Goal: Task Accomplishment & Management: Complete application form

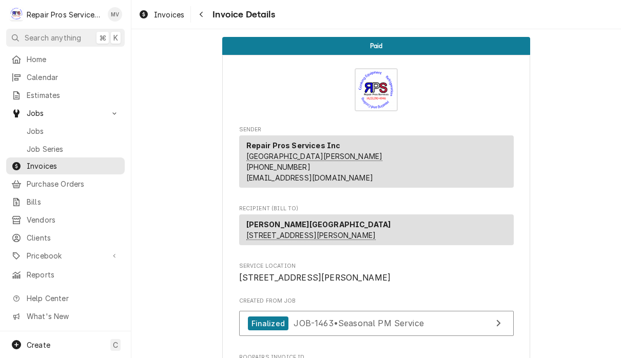
click at [47, 116] on link "Jobs" at bounding box center [65, 113] width 119 height 17
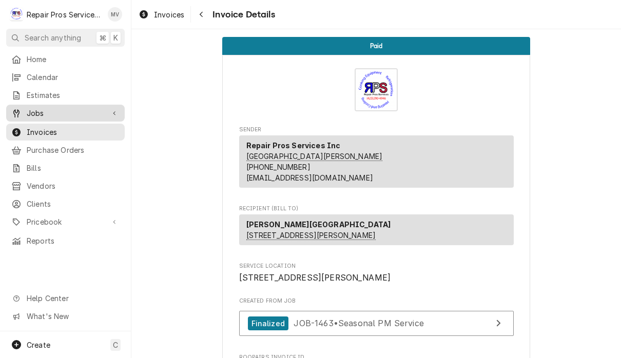
click at [52, 115] on div "Jobs" at bounding box center [65, 113] width 114 height 13
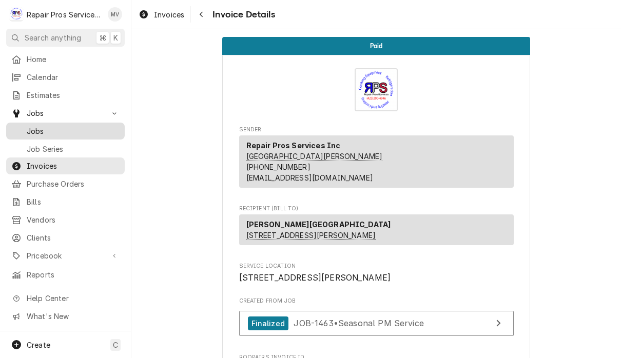
click at [62, 126] on span "Jobs" at bounding box center [73, 131] width 93 height 11
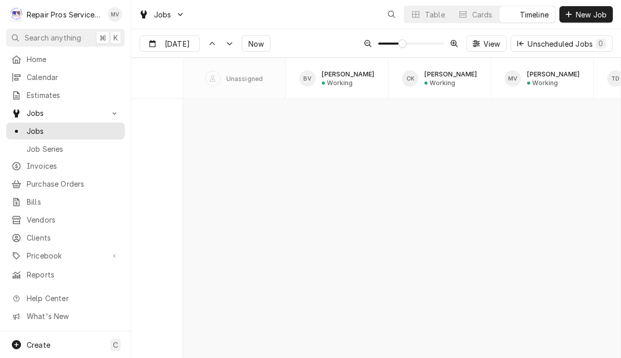
scroll to position [5542, 0]
click at [590, 14] on span "New Job" at bounding box center [591, 14] width 35 height 11
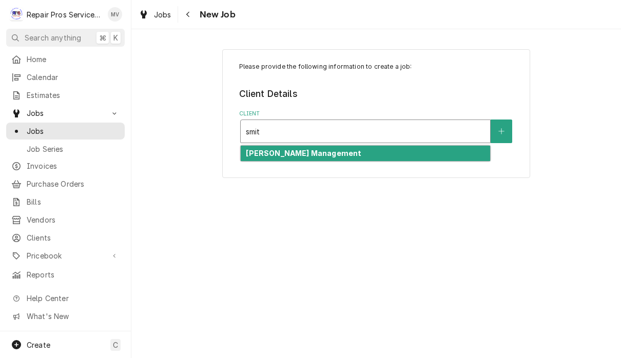
click at [368, 152] on div "Smith Management" at bounding box center [365, 154] width 249 height 16
type input "smit"
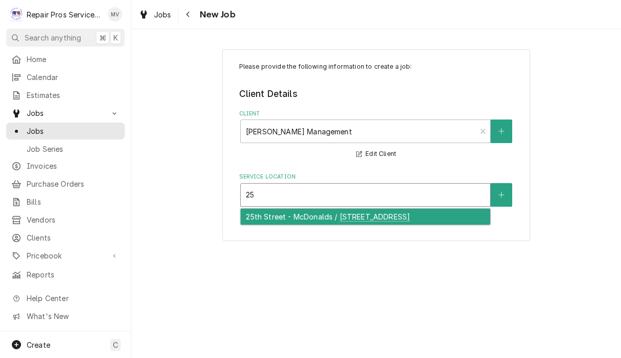
click at [402, 224] on div "25th Street - McDonalds / 1350 25th Street NW, Cleveland, TN 37312" at bounding box center [365, 217] width 249 height 16
type input "25"
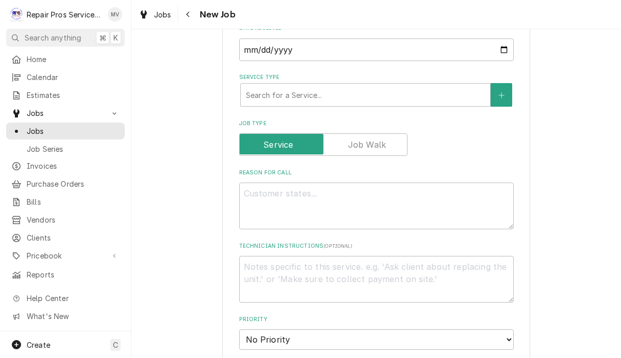
scroll to position [284, 0]
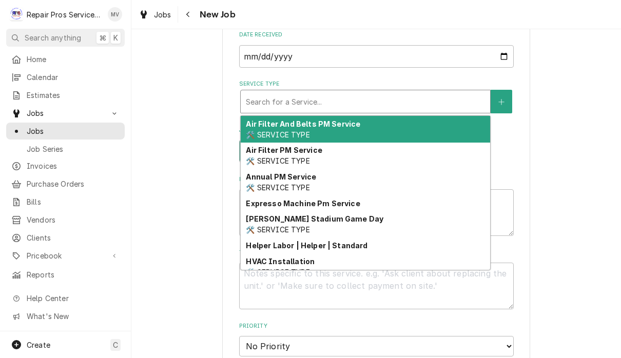
type textarea "x"
type input "d"
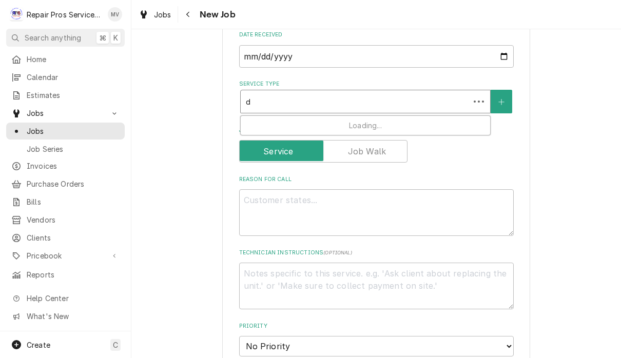
type textarea "x"
type input "di"
type textarea "x"
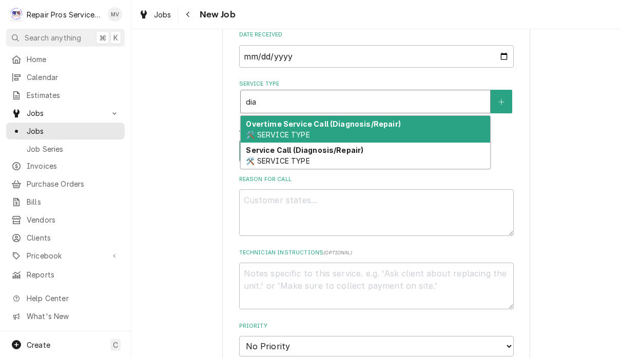
click at [401, 152] on div "Service Call (Diagnosis/Repair) 🛠️ SERVICE TYPE" at bounding box center [365, 156] width 249 height 27
type input "dia"
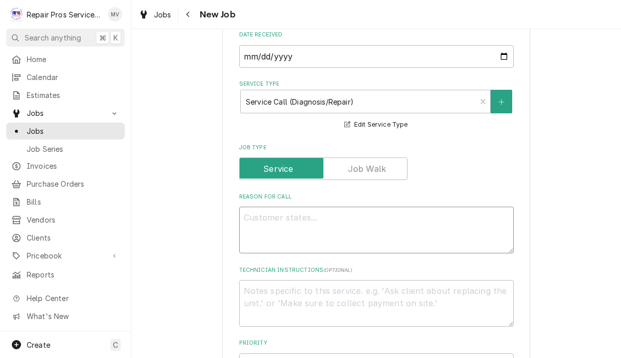
click at [335, 221] on textarea "Reason For Call" at bounding box center [376, 230] width 275 height 47
type textarea "x"
type textarea "P"
type textarea "x"
type textarea "Pr"
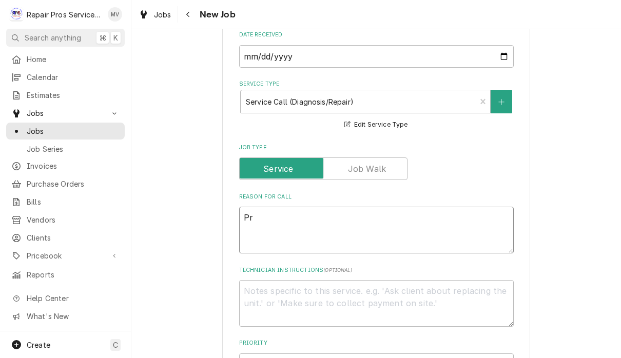
type textarea "x"
type textarea "Pre"
type textarea "x"
type textarea "Prep"
type textarea "x"
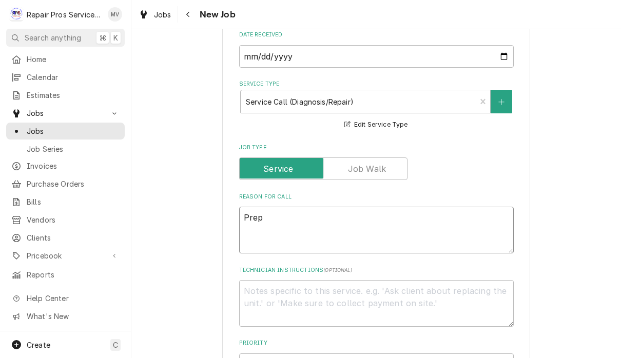
type textarea "Prep"
type textarea "x"
type textarea "Prep c"
type textarea "x"
type textarea "Prep co"
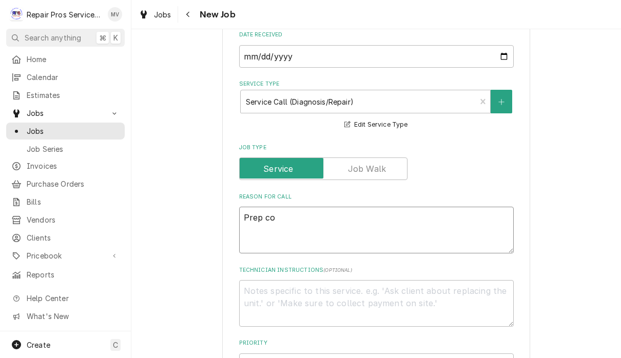
type textarea "x"
type textarea "Prep coo"
type textarea "x"
type textarea "Prep cool"
type textarea "x"
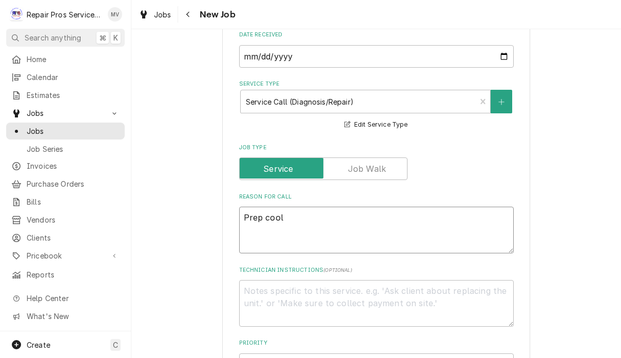
type textarea "Prep coole"
type textarea "x"
type textarea "Prep cooler"
type textarea "x"
type textarea "Prep cooler"
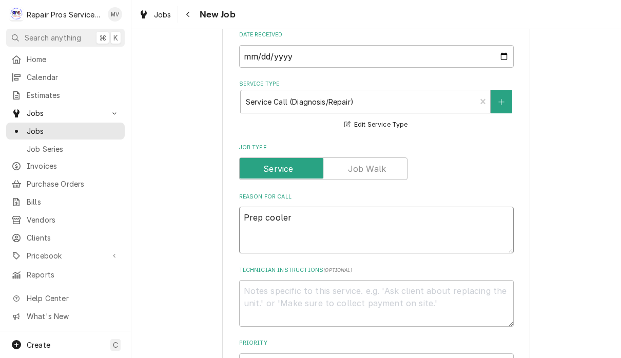
type textarea "x"
type textarea "Prep cooler m"
type textarea "x"
type textarea "Prep cooler"
type textarea "x"
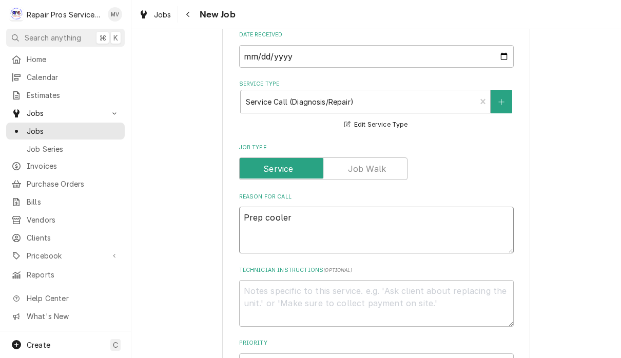
type textarea "Prep cooler n"
type textarea "x"
type textarea "Prep cooler no"
type textarea "x"
type textarea "Prep cooler noy"
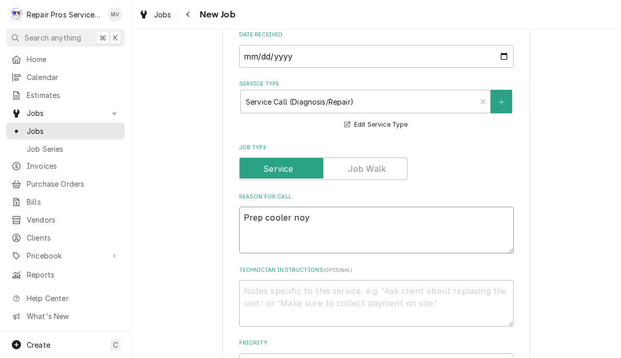
type textarea "x"
type textarea "Prep cooler not"
type textarea "x"
type textarea "Prep cooler not"
type textarea "x"
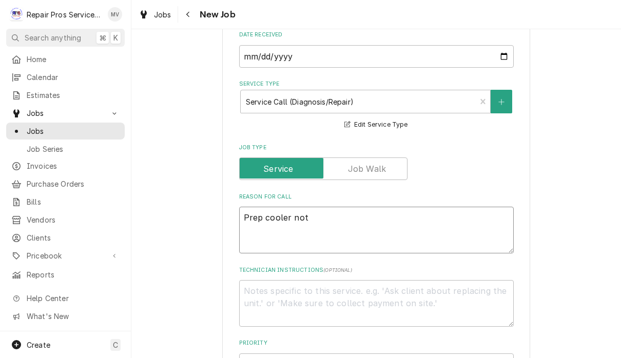
type textarea "Prep cooler not t"
type textarea "x"
type textarea "Prep cooler not te"
type textarea "x"
type textarea "Prep cooler not tem"
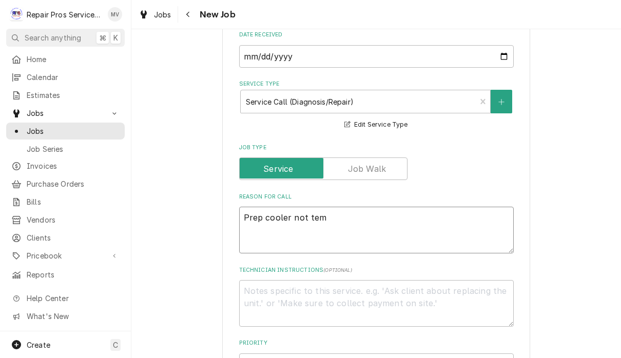
type textarea "x"
type textarea "Prep cooler not temp"
type textarea "x"
type textarea "Prep cooler not tempi"
type textarea "x"
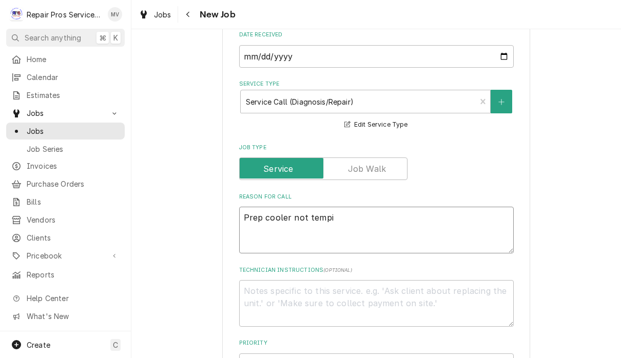
type textarea "Prep cooler not tempin"
type textarea "x"
type textarea "Prep cooler not temping"
type textarea "x"
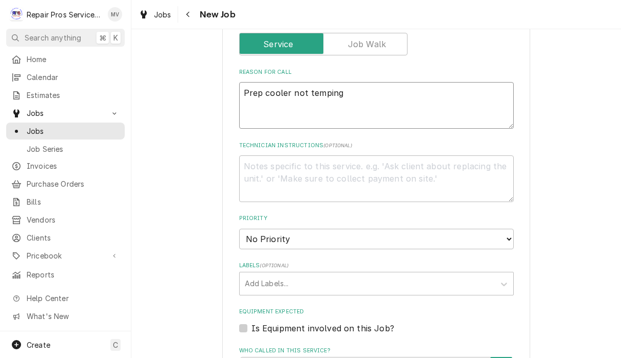
scroll to position [413, 0]
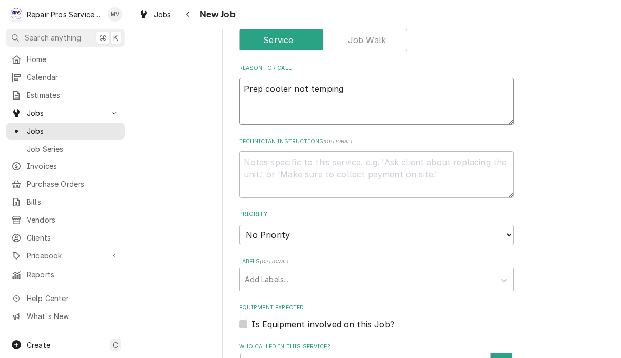
type textarea "Prep cooler not temping"
click at [464, 230] on select "No Priority Urgent High Medium Low" at bounding box center [376, 235] width 275 height 21
select select "2"
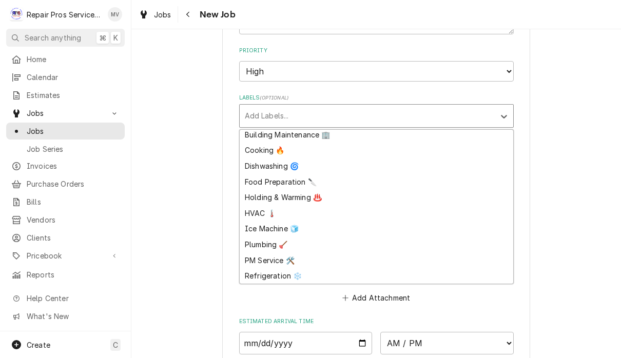
scroll to position [19, 0]
click at [287, 268] on div "Refrigeration ❄️" at bounding box center [376, 276] width 273 height 16
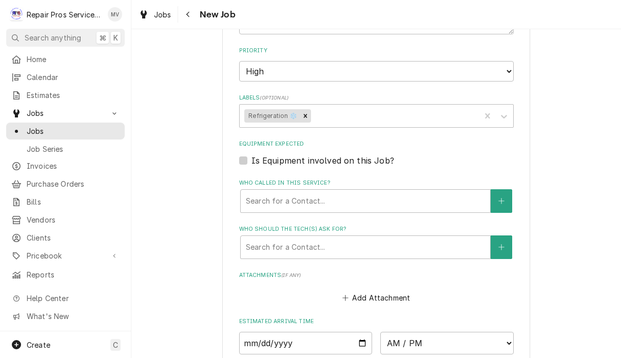
type textarea "x"
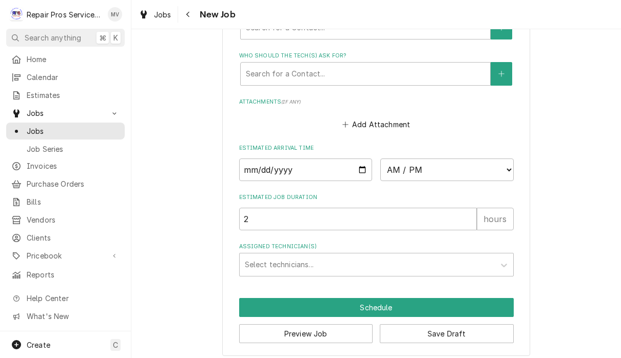
scroll to position [746, 0]
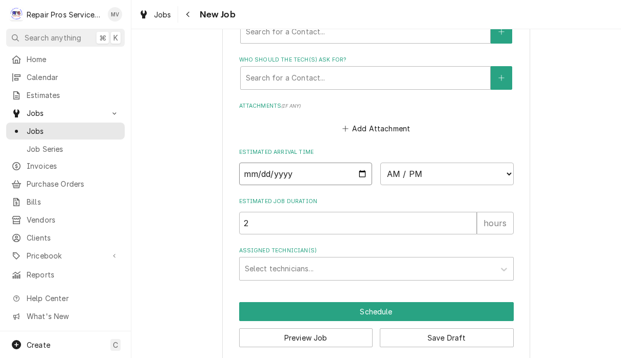
click at [284, 170] on input "Date" at bounding box center [305, 174] width 133 height 23
type input "2025-09-22"
type textarea "x"
click at [393, 163] on select "AM / PM 6:00 AM 6:15 AM 6:30 AM 6:45 AM 7:00 AM 7:15 AM 7:30 AM 7:45 AM 8:00 AM…" at bounding box center [446, 174] width 133 height 23
select select "13:30:00"
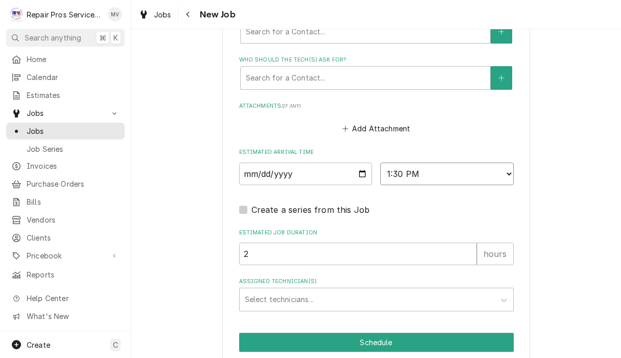
type textarea "x"
click at [482, 163] on select "AM / PM 6:00 AM 6:15 AM 6:30 AM 6:45 AM 7:00 AM 7:15 AM 7:30 AM 7:45 AM 8:00 AM…" at bounding box center [446, 174] width 133 height 23
select select "13:00:00"
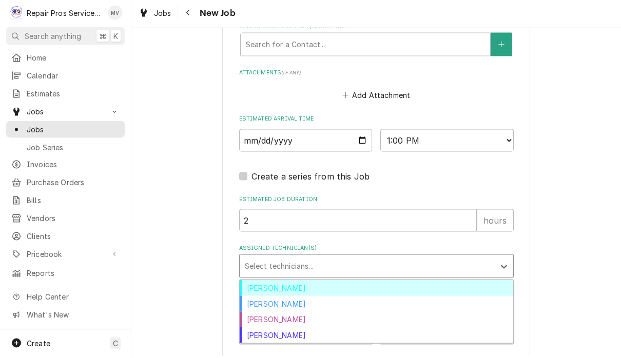
scroll to position [777, 0]
click at [295, 299] on div "Caleb Kvale" at bounding box center [376, 307] width 273 height 16
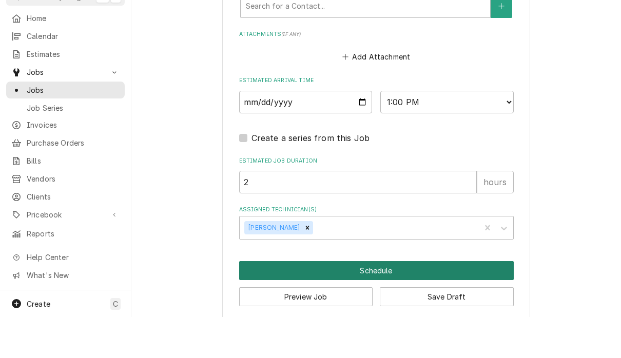
click at [413, 302] on button "Schedule" at bounding box center [376, 311] width 275 height 19
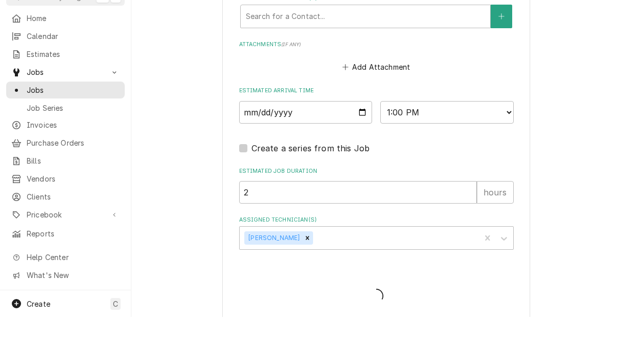
type textarea "x"
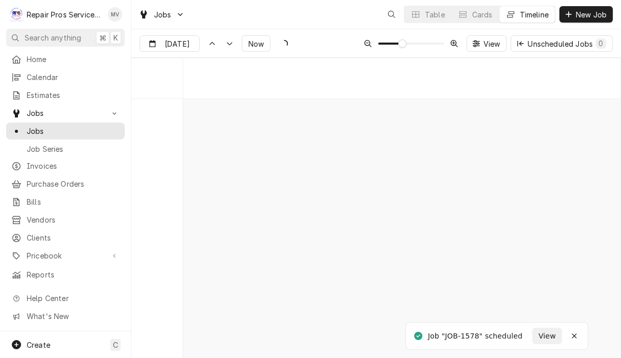
scroll to position [5542, 0]
